Goal: Information Seeking & Learning: Find specific fact

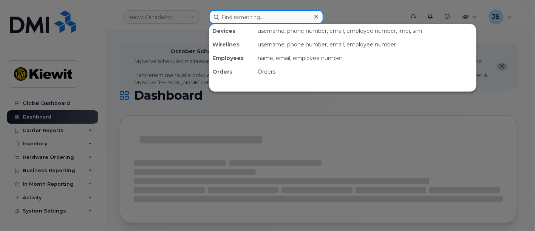
click at [275, 17] on input at bounding box center [266, 17] width 114 height 14
paste input "569332"
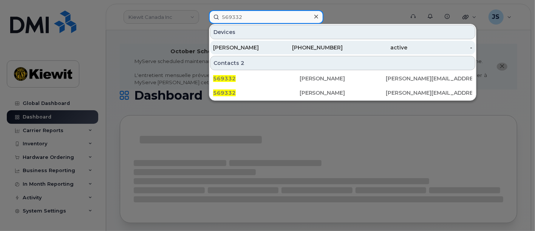
type input "569332"
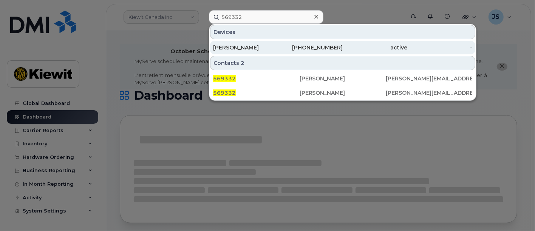
click at [271, 45] on div "[PERSON_NAME]" at bounding box center [245, 48] width 65 height 8
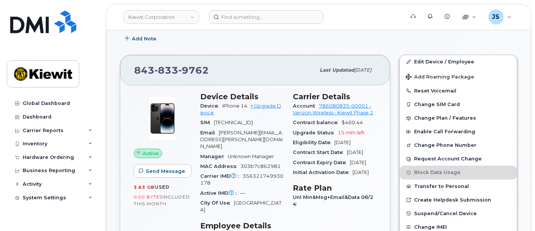
scroll to position [210, 0]
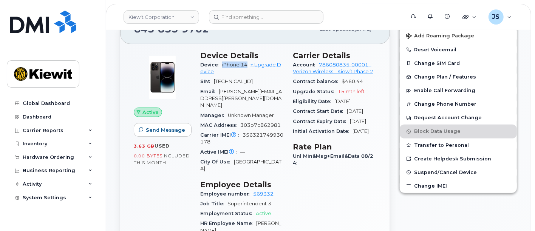
drag, startPoint x: 247, startPoint y: 64, endPoint x: 221, endPoint y: 65, distance: 26.1
click at [221, 65] on div "Device iPhone 14 + Upgrade Device" at bounding box center [241, 68] width 83 height 17
copy span "iPhone 14"
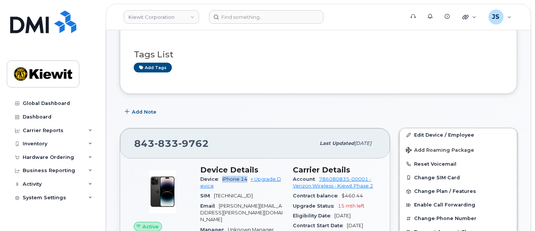
scroll to position [42, 0]
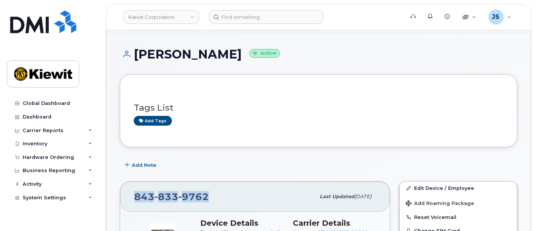
drag, startPoint x: 210, startPoint y: 196, endPoint x: 131, endPoint y: 200, distance: 78.7
click at [131, 200] on div "843 833 9762 Last updated Sep 06, 2025" at bounding box center [255, 197] width 270 height 30
copy span "843 833 9762"
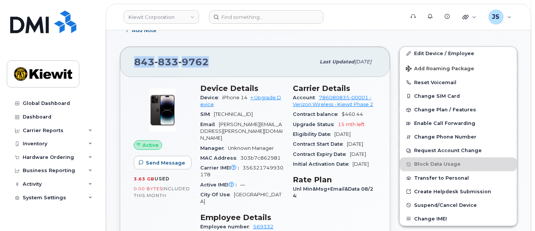
scroll to position [252, 0]
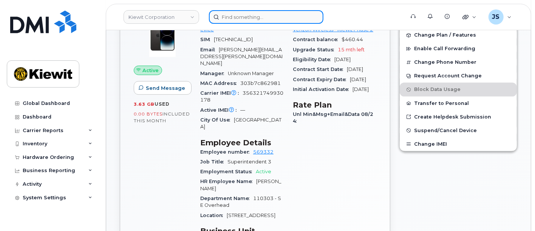
click at [238, 15] on input at bounding box center [266, 17] width 114 height 14
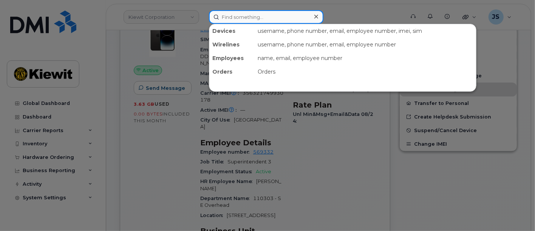
paste input "581185"
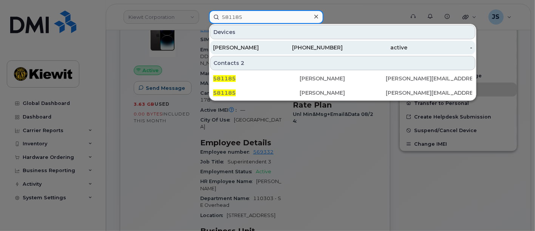
type input "581185"
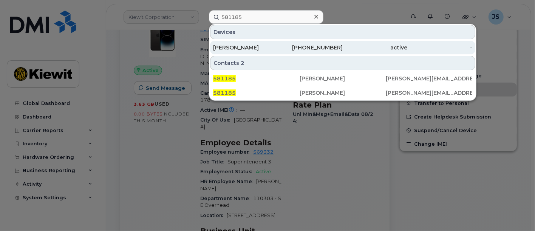
click at [266, 42] on div "[PERSON_NAME]" at bounding box center [245, 48] width 65 height 14
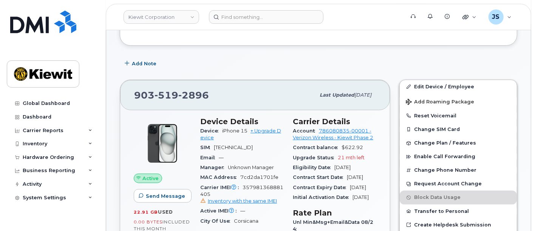
scroll to position [210, 0]
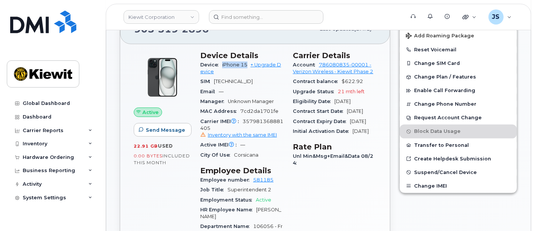
drag, startPoint x: 248, startPoint y: 63, endPoint x: 223, endPoint y: 64, distance: 25.0
click at [223, 64] on span "iPhone 15" at bounding box center [234, 65] width 25 height 6
copy span "iPhone 15"
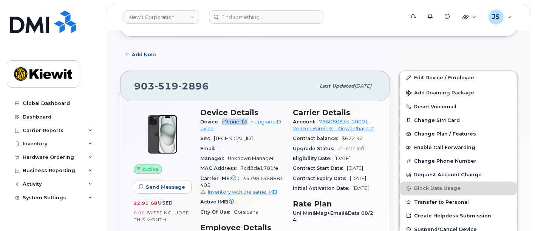
scroll to position [126, 0]
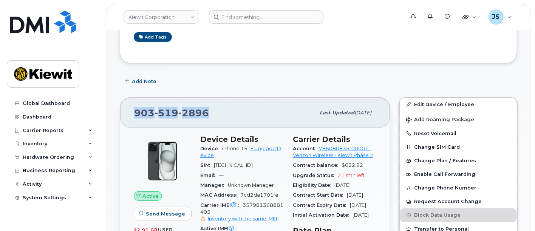
drag, startPoint x: 218, startPoint y: 113, endPoint x: 134, endPoint y: 113, distance: 84.3
click at [134, 113] on div "[PHONE_NUMBER]" at bounding box center [224, 113] width 181 height 16
copy span "[PHONE_NUMBER]"
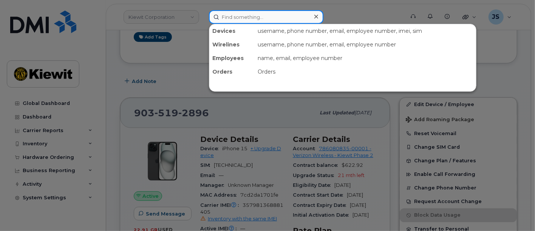
click at [244, 16] on input at bounding box center [266, 17] width 114 height 14
paste input "00585151"
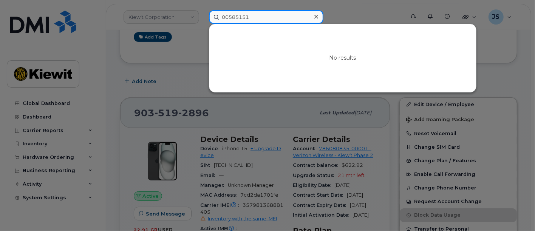
type input "00585151"
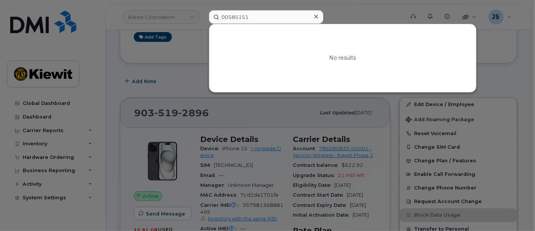
click at [314, 15] on icon at bounding box center [316, 17] width 4 height 6
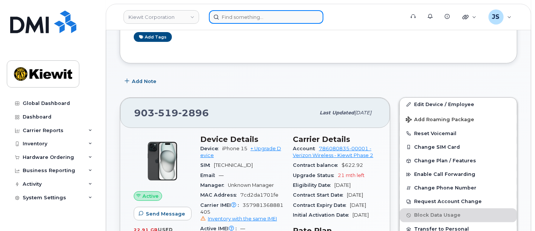
click at [260, 22] on input at bounding box center [266, 17] width 114 height 14
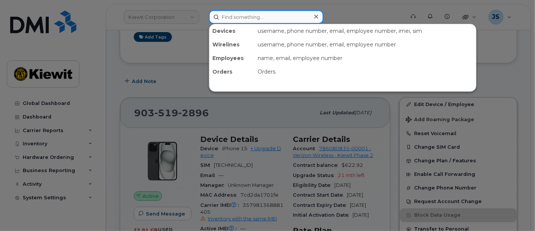
paste input "[PERSON_NAME]"
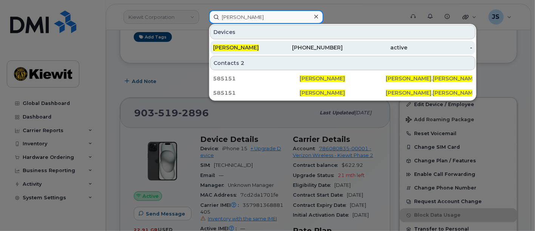
type input "[PERSON_NAME]"
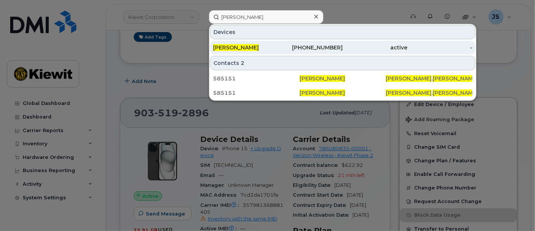
click at [259, 49] on div "[PERSON_NAME]" at bounding box center [245, 48] width 65 height 8
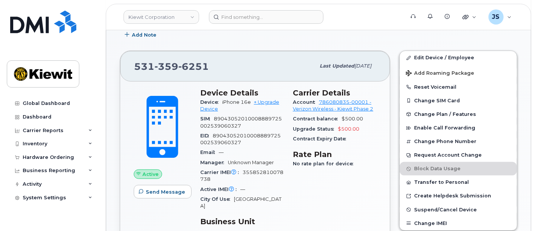
scroll to position [126, 0]
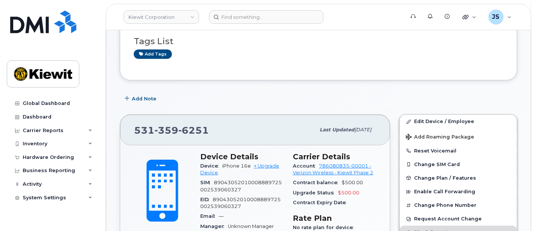
drag, startPoint x: 251, startPoint y: 167, endPoint x: 220, endPoint y: 168, distance: 31.7
click at [220, 168] on div "Device iPhone 16e + Upgrade Device" at bounding box center [241, 169] width 83 height 17
copy span "iPhone 16e"
drag, startPoint x: 213, startPoint y: 128, endPoint x: 136, endPoint y: 138, distance: 78.0
click at [136, 138] on div "531 359 6251 Last updated Sep 19, 2025" at bounding box center [255, 130] width 270 height 30
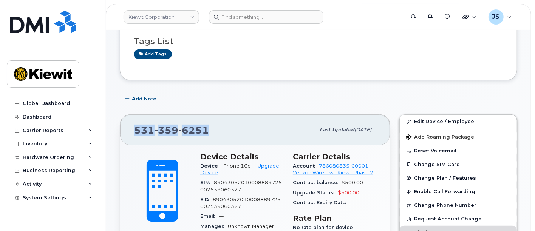
copy span "531 359 6251"
